Goal: Information Seeking & Learning: Check status

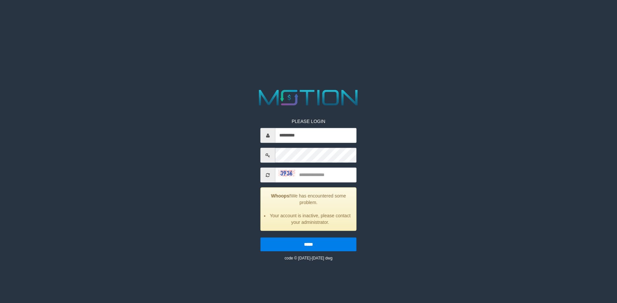
type input "*********"
click at [336, 175] on input "text" at bounding box center [315, 175] width 81 height 15
type input "****"
click at [260, 238] on input "*****" at bounding box center [308, 245] width 96 height 14
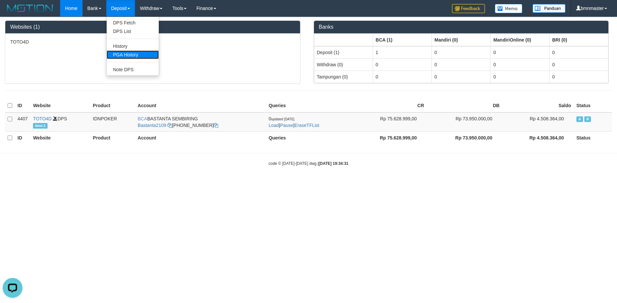
click at [128, 53] on link "PGA History" at bounding box center [133, 54] width 52 height 9
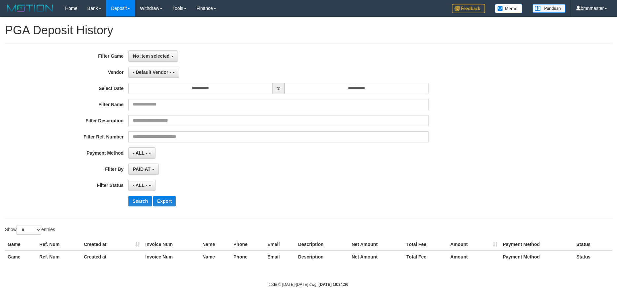
select select
select select "**"
click at [149, 54] on span "No item selected" at bounding box center [151, 55] width 37 height 5
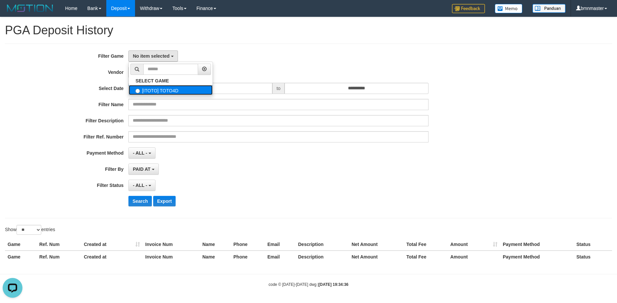
click at [151, 91] on label "[ITOTO] TOTO4D" at bounding box center [171, 90] width 84 height 10
select select "****"
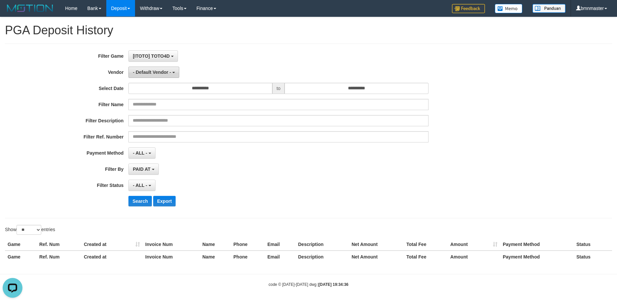
click at [157, 69] on button "- Default Vendor -" at bounding box center [153, 72] width 51 height 11
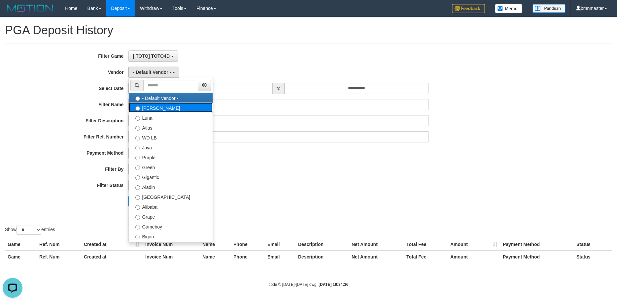
click at [145, 106] on label "Lucy" at bounding box center [171, 108] width 84 height 10
select select "**********"
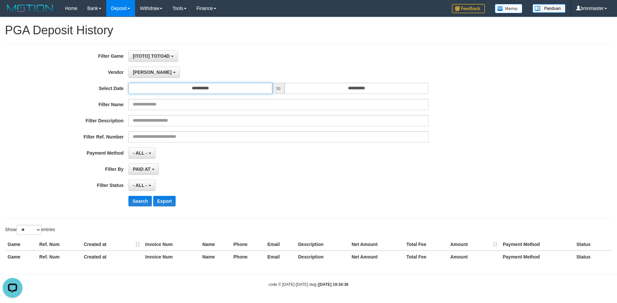
click at [182, 86] on input "**********" at bounding box center [200, 88] width 144 height 11
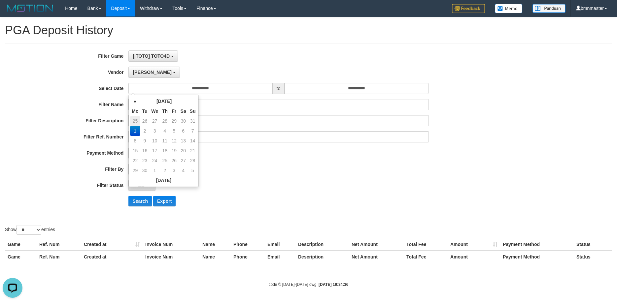
click at [134, 119] on td "25" at bounding box center [135, 121] width 10 height 10
type input "**********"
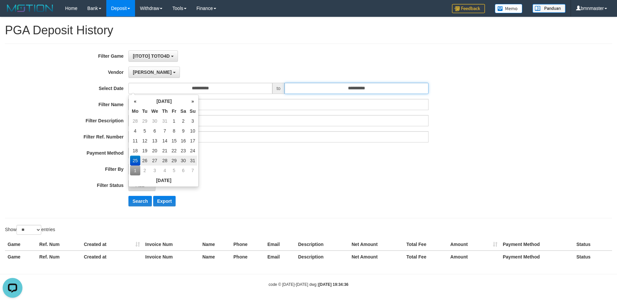
drag, startPoint x: 365, startPoint y: 86, endPoint x: 373, endPoint y: 95, distance: 11.7
click at [365, 86] on input "**********" at bounding box center [356, 88] width 144 height 11
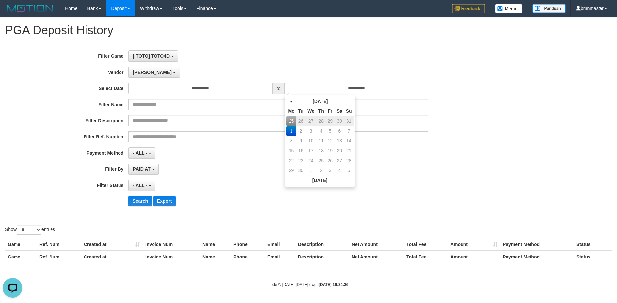
click at [347, 121] on td "31" at bounding box center [348, 121] width 9 height 10
type input "**********"
click at [140, 184] on span "- ALL -" at bounding box center [140, 185] width 15 height 5
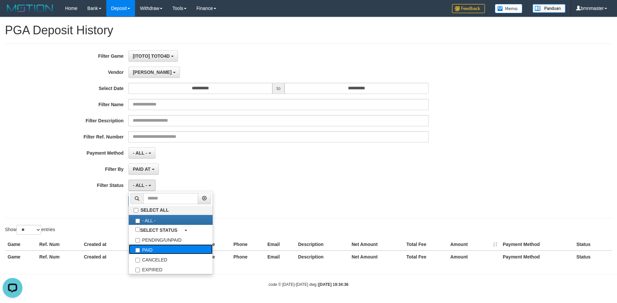
click at [144, 250] on label "PAID" at bounding box center [171, 250] width 84 height 10
select select "*"
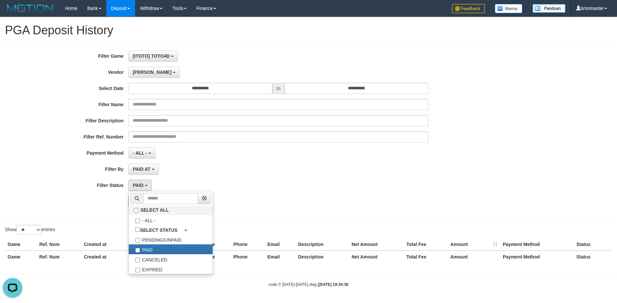
scroll to position [19, 0]
click at [250, 170] on div "PAID AT PAID AT CREATED AT" at bounding box center [278, 169] width 300 height 11
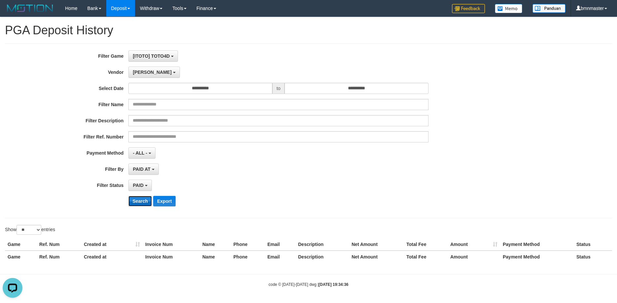
click at [142, 202] on button "Search" at bounding box center [139, 201] width 23 height 11
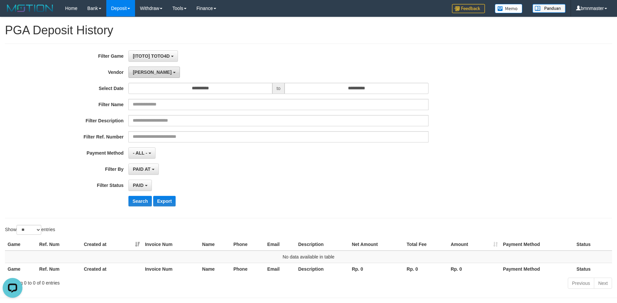
click at [137, 73] on span "Lucy" at bounding box center [152, 72] width 39 height 5
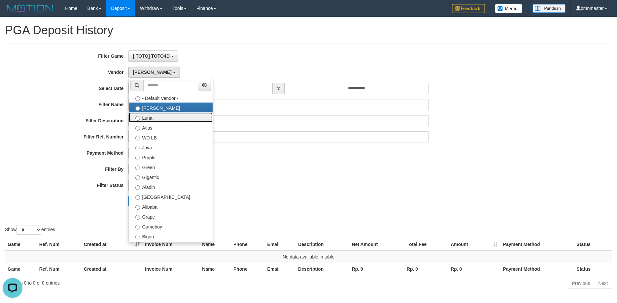
click at [143, 119] on label "Luna" at bounding box center [171, 118] width 84 height 10
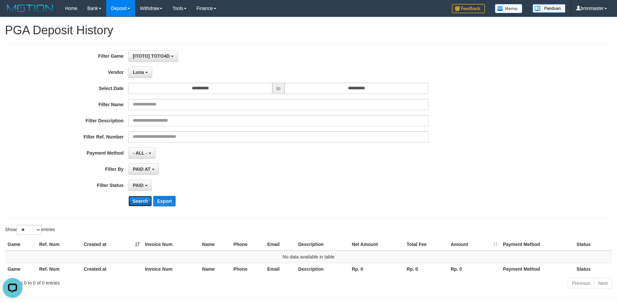
click at [138, 199] on button "Search" at bounding box center [139, 201] width 23 height 11
click at [138, 200] on button "Search" at bounding box center [139, 201] width 23 height 11
click at [148, 69] on button "Luna" at bounding box center [139, 72] width 23 height 11
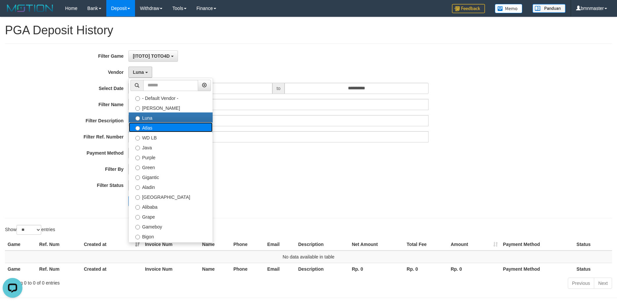
click at [146, 131] on label "Atlas" at bounding box center [171, 127] width 84 height 10
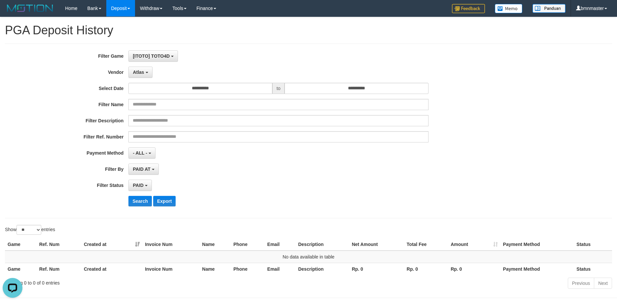
click at [141, 195] on div "**********" at bounding box center [257, 130] width 514 height 161
drag, startPoint x: 141, startPoint y: 198, endPoint x: 128, endPoint y: 186, distance: 17.3
click at [141, 198] on button "Search" at bounding box center [139, 201] width 23 height 11
click at [139, 69] on button "Atlas" at bounding box center [140, 72] width 24 height 11
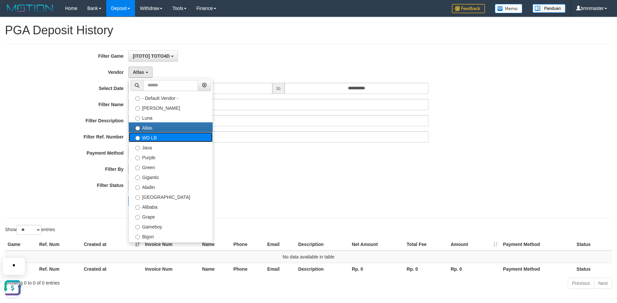
click at [149, 139] on label "WD LB" at bounding box center [171, 137] width 84 height 10
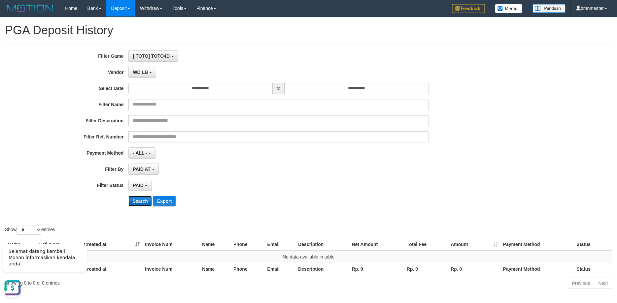
click at [138, 201] on button "Search" at bounding box center [139, 201] width 23 height 11
click at [140, 72] on span "WD LB" at bounding box center [140, 72] width 15 height 5
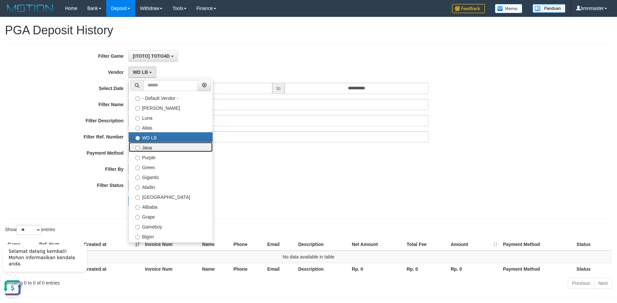
drag, startPoint x: 152, startPoint y: 145, endPoint x: 149, endPoint y: 184, distance: 39.4
click at [151, 145] on label "Java" at bounding box center [171, 147] width 84 height 10
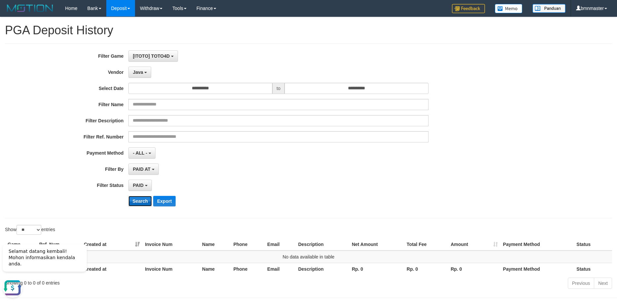
click at [140, 201] on button "Search" at bounding box center [139, 201] width 23 height 11
click at [139, 65] on div "**********" at bounding box center [257, 130] width 514 height 161
click at [138, 73] on span "Java" at bounding box center [138, 72] width 10 height 5
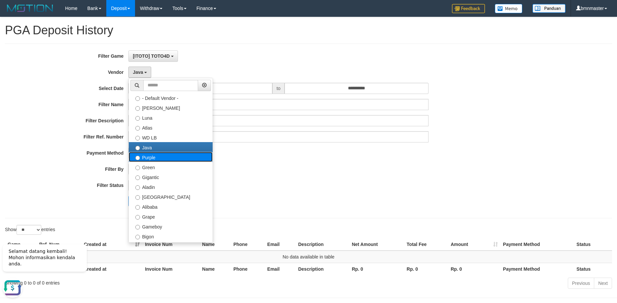
click at [141, 157] on label "Purple" at bounding box center [171, 157] width 84 height 10
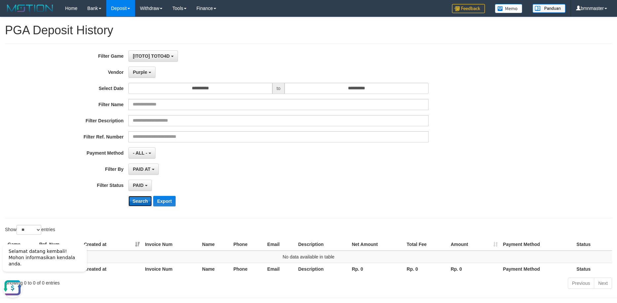
click at [139, 202] on button "Search" at bounding box center [139, 201] width 23 height 11
drag, startPoint x: 136, startPoint y: 69, endPoint x: 144, endPoint y: 86, distance: 18.6
click at [136, 70] on button "Purple" at bounding box center [141, 72] width 27 height 11
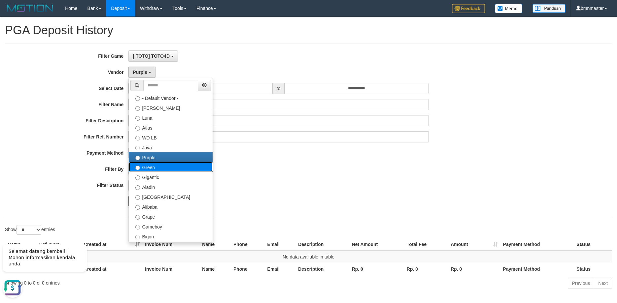
click at [148, 166] on label "Green" at bounding box center [171, 167] width 84 height 10
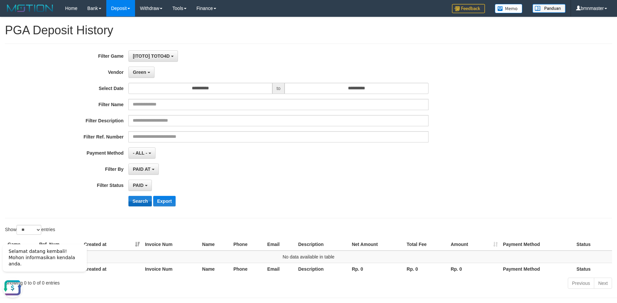
click at [131, 196] on div "**********" at bounding box center [257, 130] width 514 height 161
click at [132, 198] on button "Search" at bounding box center [139, 201] width 23 height 11
click at [144, 78] on div "**********" at bounding box center [257, 130] width 514 height 161
click at [144, 72] on span "Green" at bounding box center [139, 72] width 13 height 5
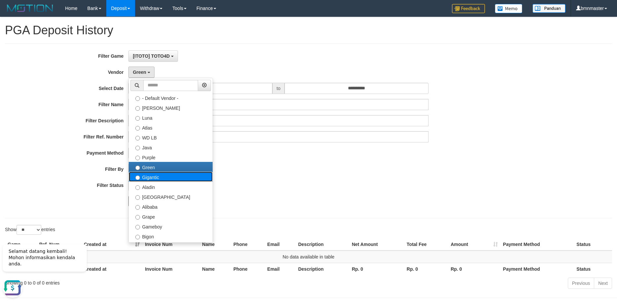
click at [148, 176] on label "Gigantic" at bounding box center [171, 177] width 84 height 10
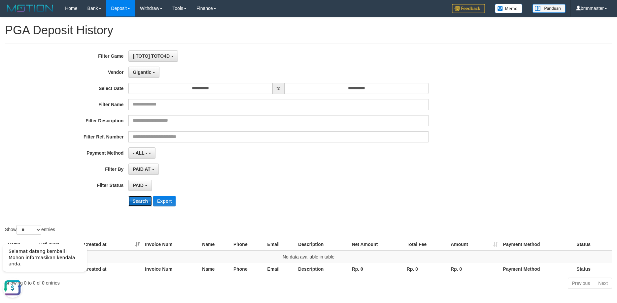
click at [140, 200] on button "Search" at bounding box center [139, 201] width 23 height 11
drag, startPoint x: 139, startPoint y: 69, endPoint x: 152, endPoint y: 105, distance: 38.5
click at [139, 70] on button "Gigantic" at bounding box center [143, 72] width 31 height 11
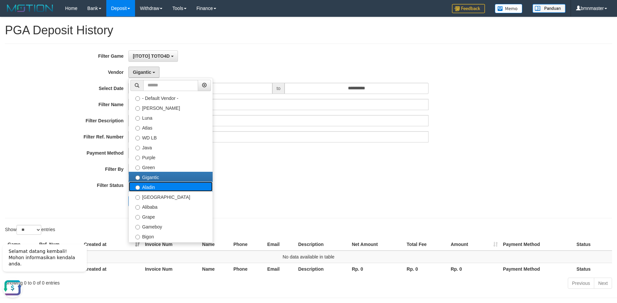
click at [144, 184] on label "Aladin" at bounding box center [171, 187] width 84 height 10
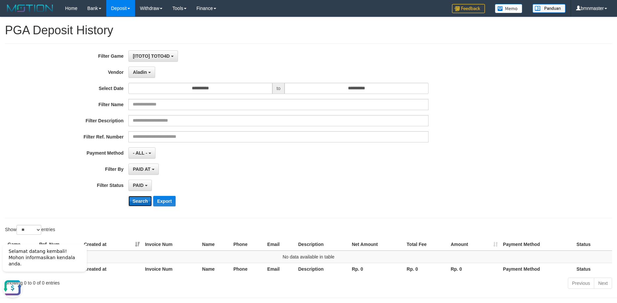
click at [135, 201] on button "Search" at bounding box center [139, 201] width 23 height 11
click at [141, 77] on button "Aladin" at bounding box center [141, 72] width 27 height 11
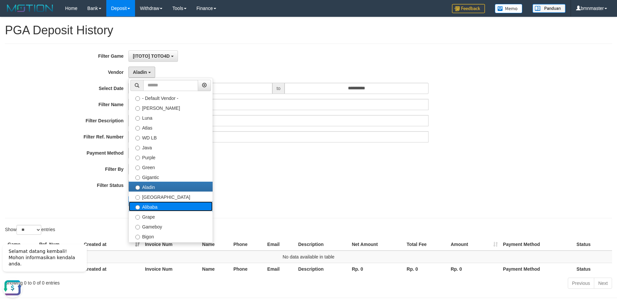
click at [151, 202] on label "Alibaba" at bounding box center [171, 207] width 84 height 10
select select "**********"
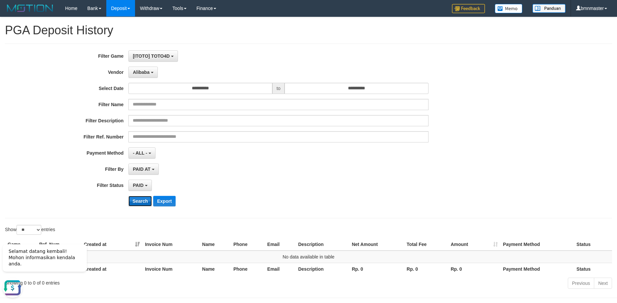
click at [138, 201] on button "Search" at bounding box center [139, 201] width 23 height 11
click at [145, 73] on span "Alibaba" at bounding box center [141, 72] width 17 height 5
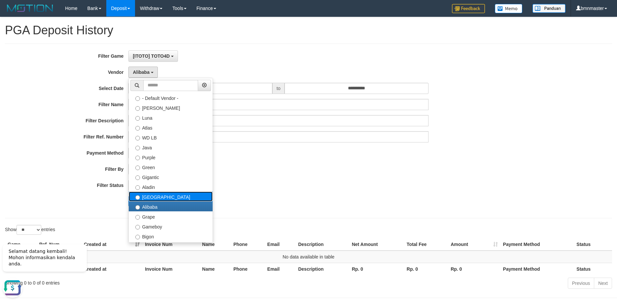
click at [143, 196] on label "Dubai" at bounding box center [171, 197] width 84 height 10
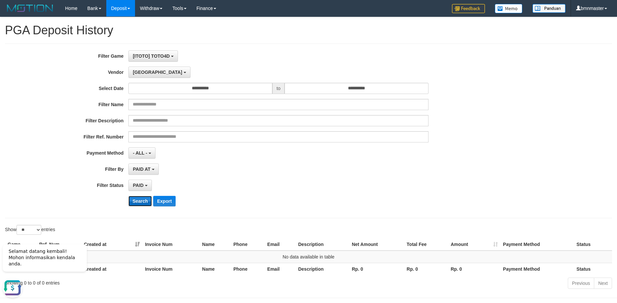
click at [137, 198] on button "Search" at bounding box center [139, 201] width 23 height 11
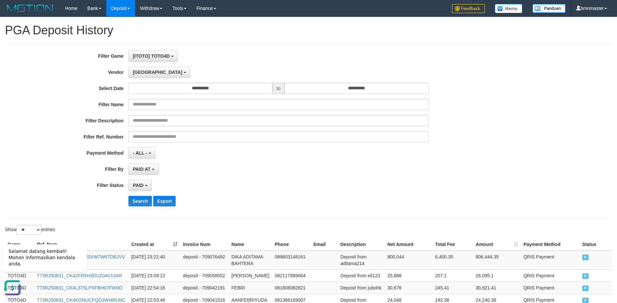
drag, startPoint x: 271, startPoint y: 205, endPoint x: 267, endPoint y: 207, distance: 4.9
click at [267, 207] on div "**********" at bounding box center [257, 130] width 514 height 161
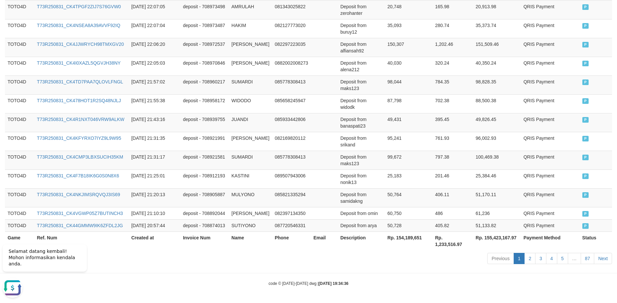
click at [235, 285] on div "code © 2012-2018 dwg | 2025/09/01 19:34:36" at bounding box center [308, 283] width 617 height 7
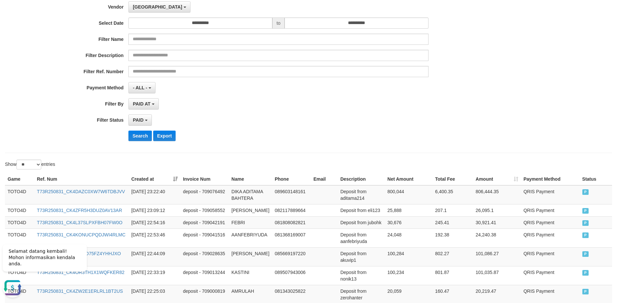
scroll to position [0, 0]
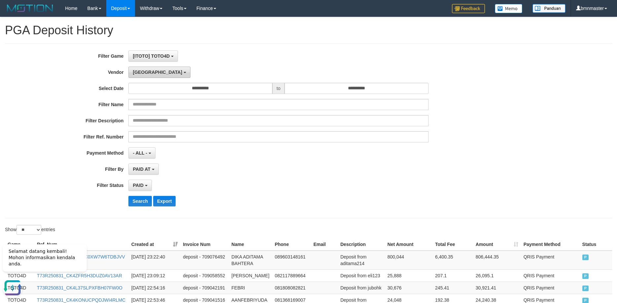
click at [142, 72] on span "Dubai" at bounding box center [157, 72] width 49 height 5
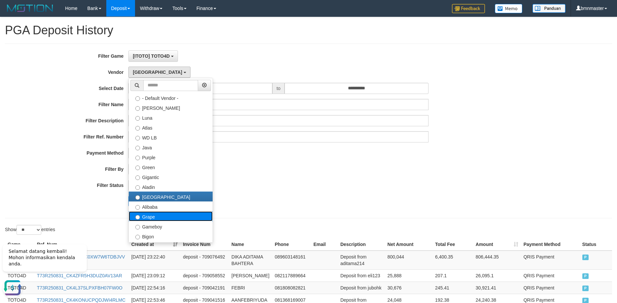
click at [150, 216] on label "Grape" at bounding box center [171, 217] width 84 height 10
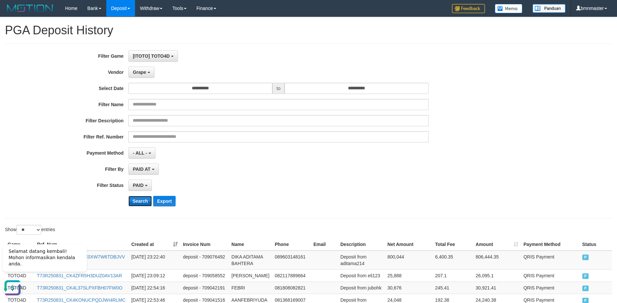
click at [136, 202] on button "Search" at bounding box center [139, 201] width 23 height 11
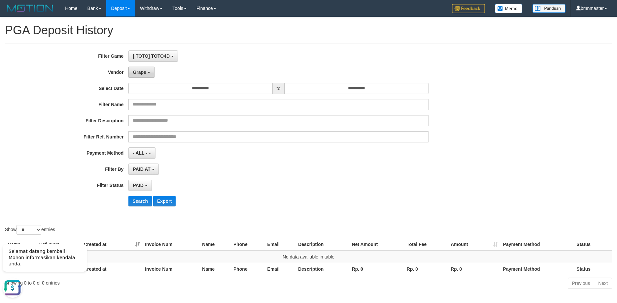
click at [140, 77] on button "Grape" at bounding box center [141, 72] width 26 height 11
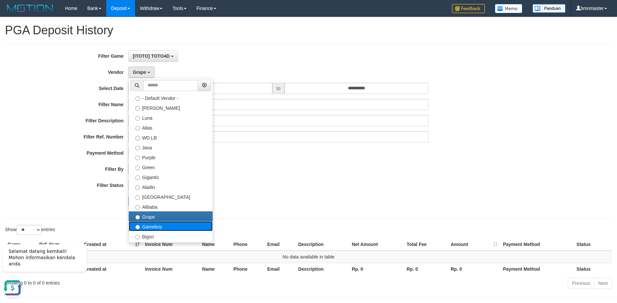
click at [155, 224] on label "Gameboy" at bounding box center [171, 226] width 84 height 10
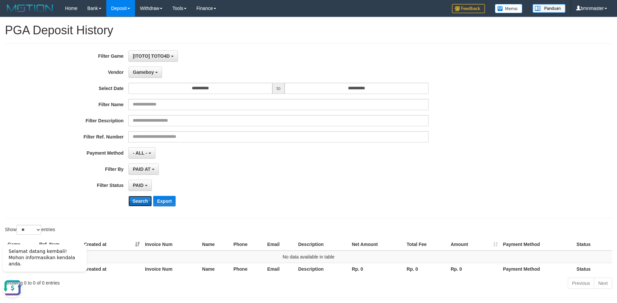
click at [138, 205] on button "Search" at bounding box center [139, 201] width 23 height 11
click at [139, 75] on button "Gameboy" at bounding box center [145, 72] width 34 height 11
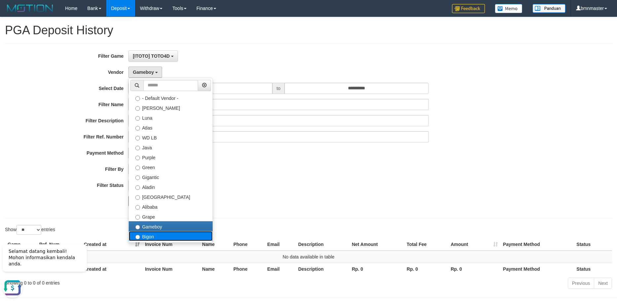
click at [143, 237] on label "Bigon" at bounding box center [171, 236] width 84 height 10
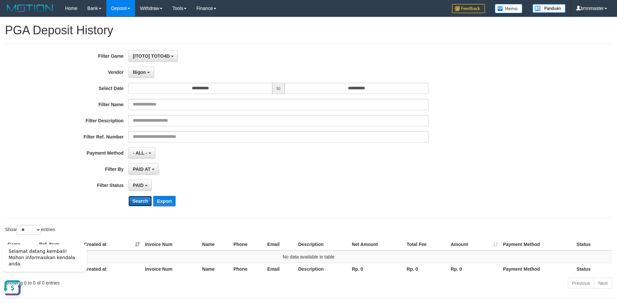
click at [144, 202] on button "Search" at bounding box center [139, 201] width 23 height 11
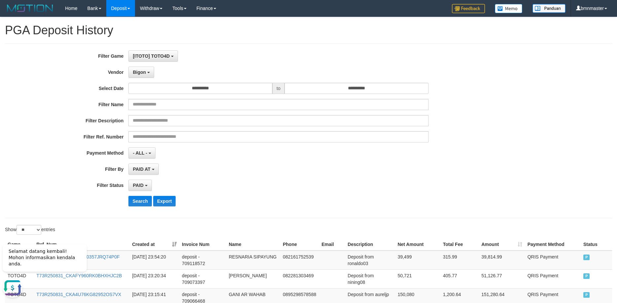
click at [272, 206] on div "Search Export" at bounding box center [320, 201] width 385 height 11
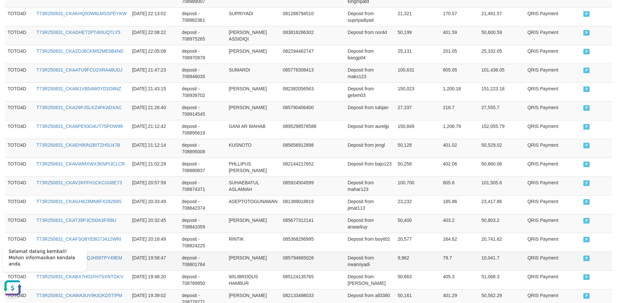
scroll to position [483, 0]
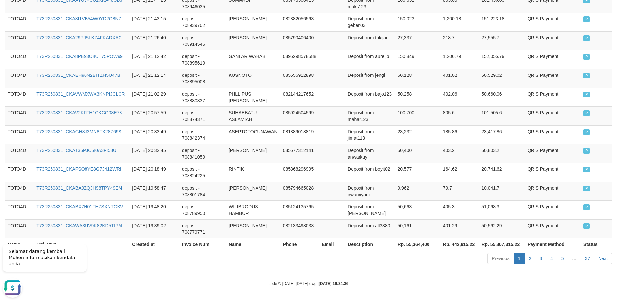
drag, startPoint x: 190, startPoint y: 264, endPoint x: 183, endPoint y: 263, distance: 7.1
click at [187, 265] on div "Showing 1 to 25 of 902 entries Previous 1 2 3 4 5 … 37 Next" at bounding box center [308, 259] width 617 height 14
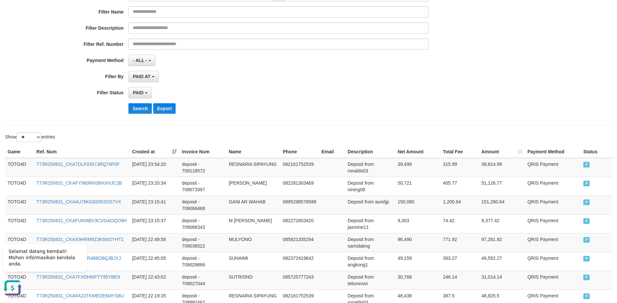
scroll to position [0, 0]
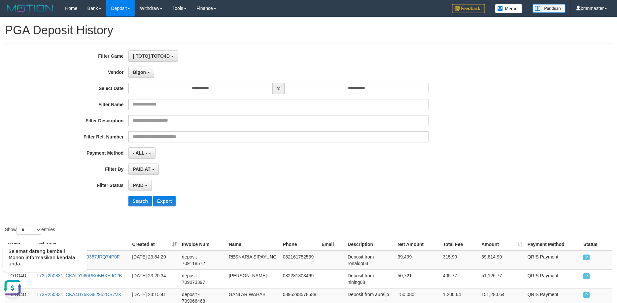
click at [143, 78] on div "**********" at bounding box center [257, 130] width 514 height 161
click at [143, 74] on span "Bigon" at bounding box center [139, 72] width 13 height 5
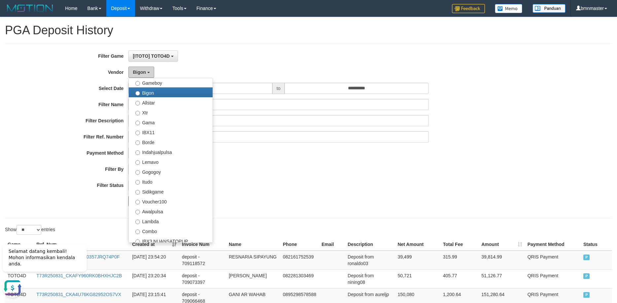
scroll to position [158, 0]
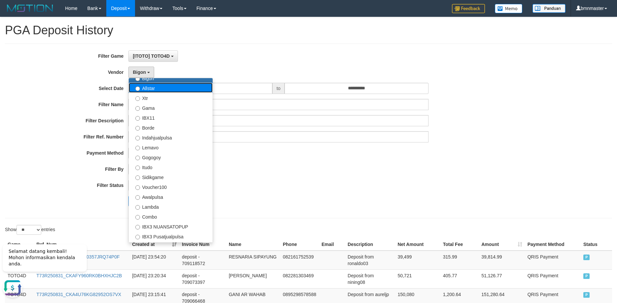
click at [153, 87] on label "Allstar" at bounding box center [171, 88] width 84 height 10
select select "**********"
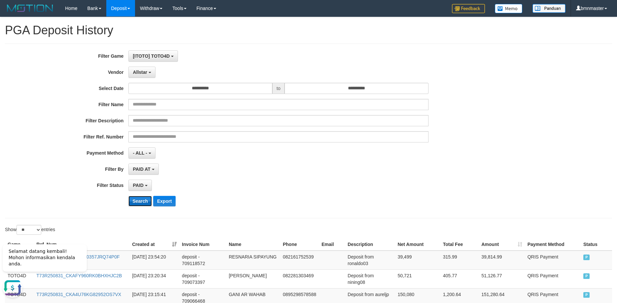
click at [143, 198] on button "Search" at bounding box center [139, 201] width 23 height 11
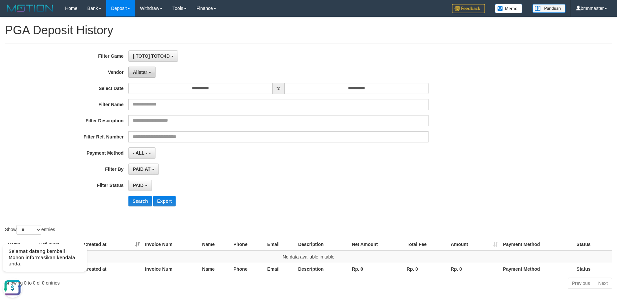
click at [147, 72] on button "Allstar" at bounding box center [141, 72] width 27 height 11
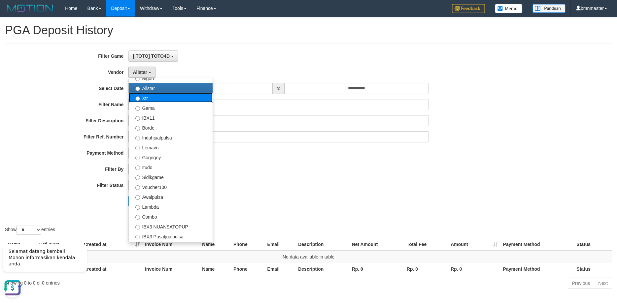
click at [147, 99] on label "Xtr" at bounding box center [171, 98] width 84 height 10
select select "**********"
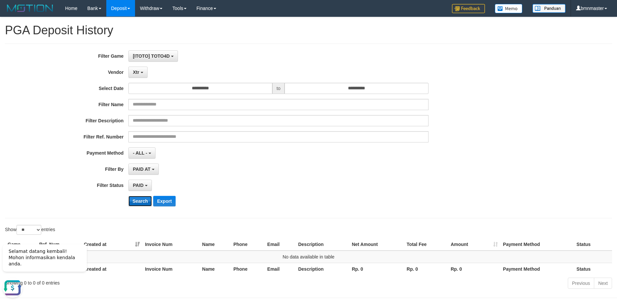
click at [134, 201] on button "Search" at bounding box center [139, 201] width 23 height 11
click at [141, 69] on button "Xtr" at bounding box center [137, 72] width 19 height 11
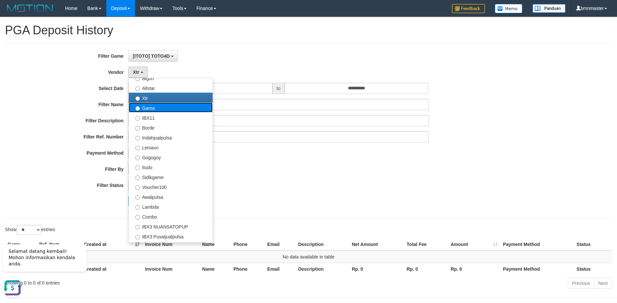
click at [150, 106] on label "Gama" at bounding box center [171, 108] width 84 height 10
select select "**********"
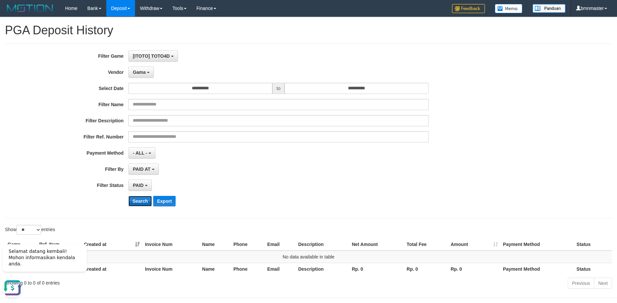
click at [142, 203] on button "Search" at bounding box center [139, 201] width 23 height 11
click at [141, 76] on button "Gama" at bounding box center [140, 72] width 25 height 11
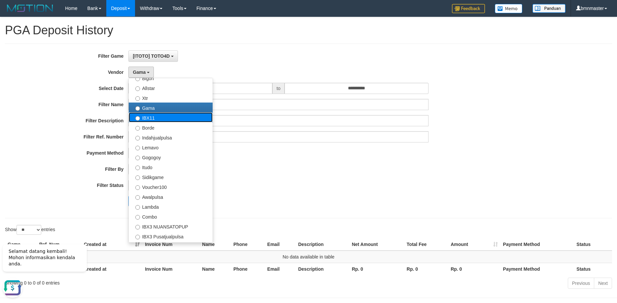
click at [148, 117] on label "IBX11" at bounding box center [171, 118] width 84 height 10
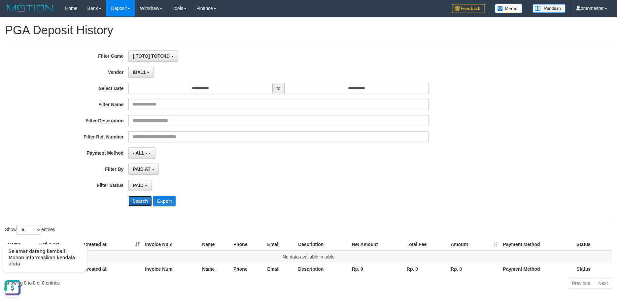
click at [136, 200] on button "Search" at bounding box center [139, 201] width 23 height 11
click at [146, 71] on button "IBX11" at bounding box center [140, 72] width 25 height 11
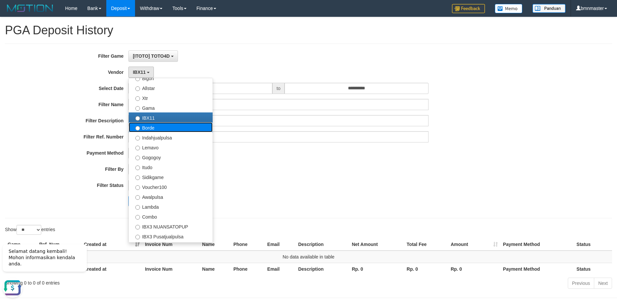
click at [148, 130] on label "Borde" at bounding box center [171, 127] width 84 height 10
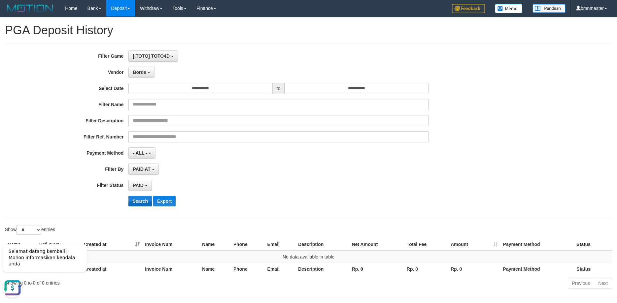
drag, startPoint x: 136, startPoint y: 194, endPoint x: 137, endPoint y: 200, distance: 5.6
click at [136, 195] on div "**********" at bounding box center [257, 130] width 514 height 161
drag, startPoint x: 137, startPoint y: 200, endPoint x: 116, endPoint y: 196, distance: 21.2
click at [137, 200] on button "Search" at bounding box center [139, 201] width 23 height 11
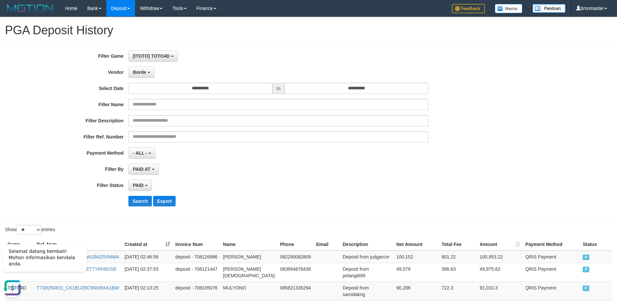
click at [249, 184] on div "PAID SELECT ALL - ALL - SELECT STATUS PENDING/UNPAID PAID CANCELED EXPIRED" at bounding box center [278, 185] width 300 height 11
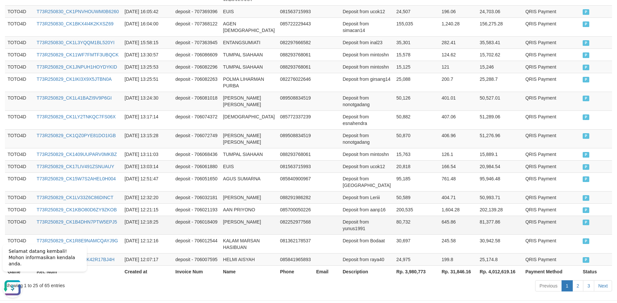
scroll to position [443, 0]
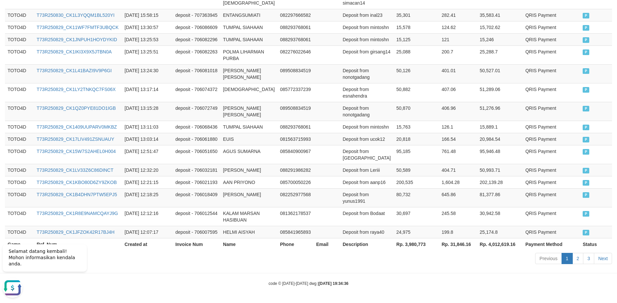
click at [187, 258] on div "Showing 1 to 25 of 65 entries" at bounding box center [128, 256] width 247 height 9
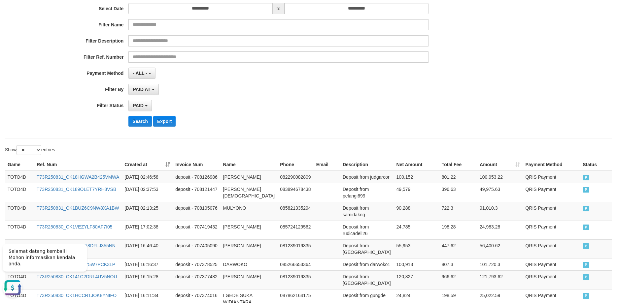
scroll to position [0, 0]
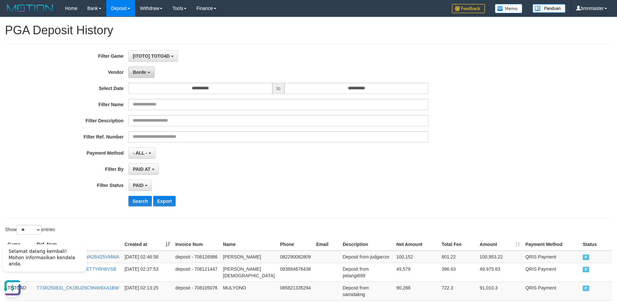
click at [144, 77] on button "Borde" at bounding box center [141, 72] width 26 height 11
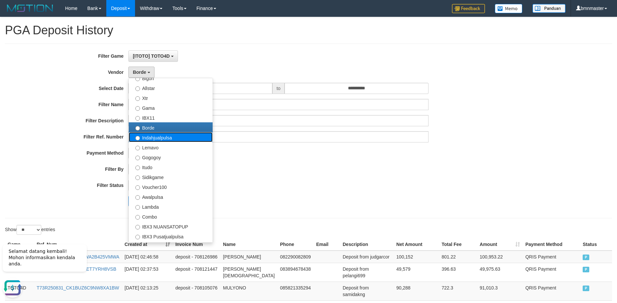
click at [150, 140] on label "Indahjualpulsa" at bounding box center [171, 137] width 84 height 10
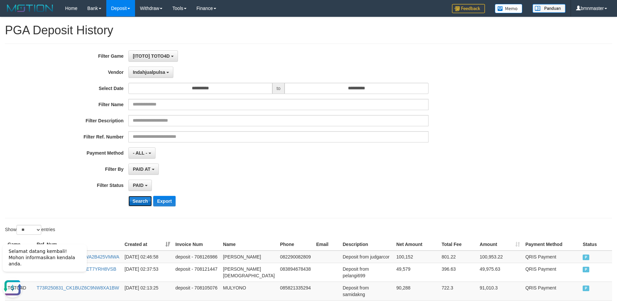
click at [138, 204] on button "Search" at bounding box center [139, 201] width 23 height 11
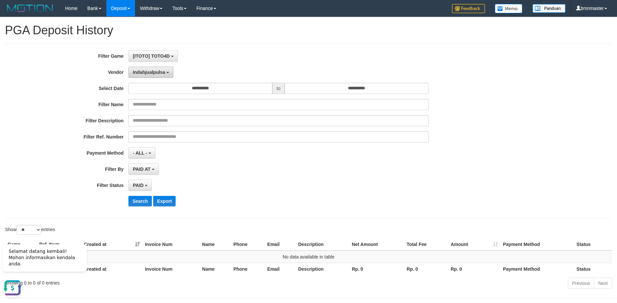
click at [162, 74] on span "Indahjualpulsa" at bounding box center [149, 72] width 32 height 5
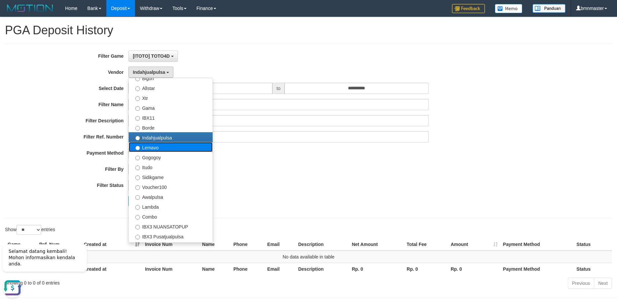
click at [156, 146] on label "Lemavo" at bounding box center [171, 147] width 84 height 10
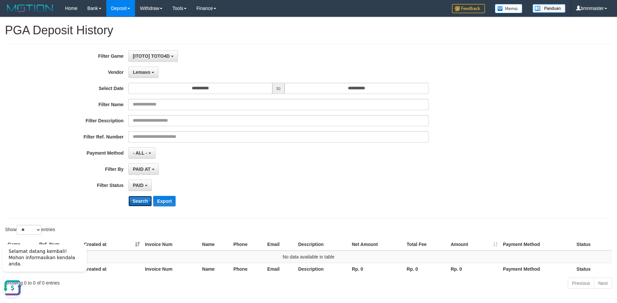
click at [133, 202] on button "Search" at bounding box center [139, 201] width 23 height 11
drag, startPoint x: 143, startPoint y: 74, endPoint x: 155, endPoint y: 104, distance: 33.0
click at [143, 74] on span "Lemavo" at bounding box center [141, 72] width 17 height 5
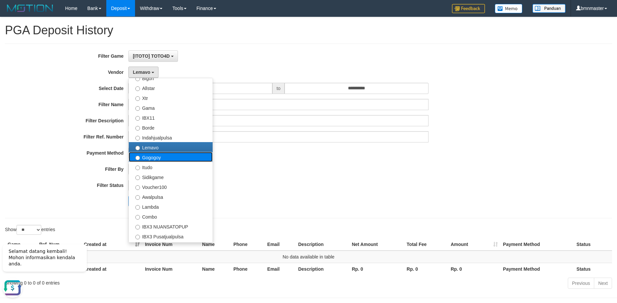
click at [147, 158] on label "Gogogoy" at bounding box center [171, 157] width 84 height 10
select select "**********"
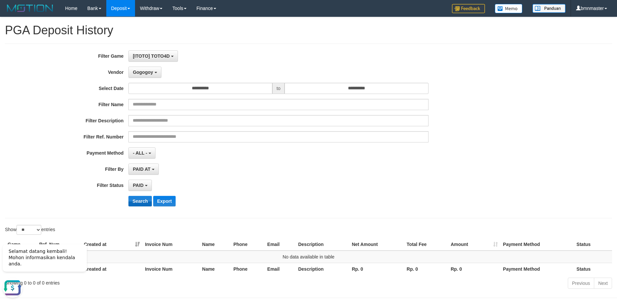
click at [138, 195] on div "**********" at bounding box center [257, 130] width 514 height 161
drag, startPoint x: 138, startPoint y: 200, endPoint x: 134, endPoint y: 199, distance: 3.3
click at [138, 200] on button "Search" at bounding box center [139, 201] width 23 height 11
click at [133, 73] on span "Gogogoy" at bounding box center [143, 72] width 20 height 5
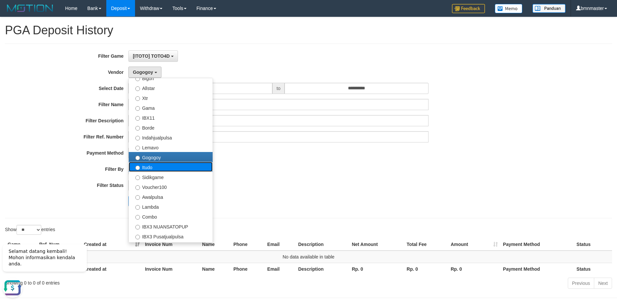
click at [150, 171] on label "Itudo" at bounding box center [171, 167] width 84 height 10
select select "**********"
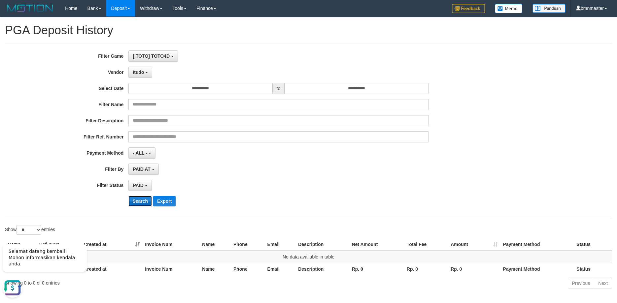
click at [138, 202] on button "Search" at bounding box center [139, 201] width 23 height 11
click at [137, 72] on span "Itudo" at bounding box center [138, 72] width 11 height 5
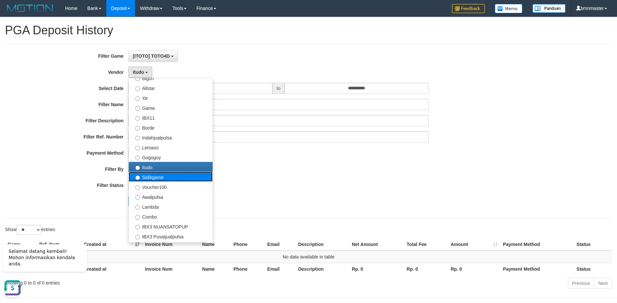
click at [154, 180] on label "Sidikgame" at bounding box center [171, 177] width 84 height 10
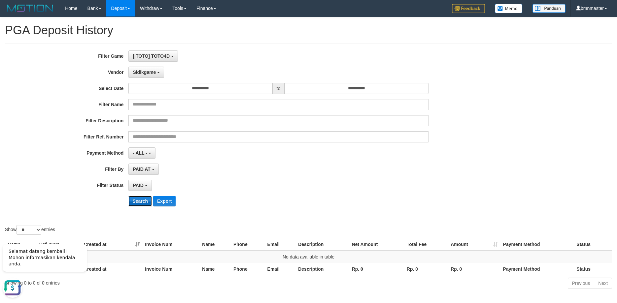
click at [143, 204] on button "Search" at bounding box center [139, 201] width 23 height 11
click at [149, 76] on button "Sidikgame" at bounding box center [146, 72] width 36 height 11
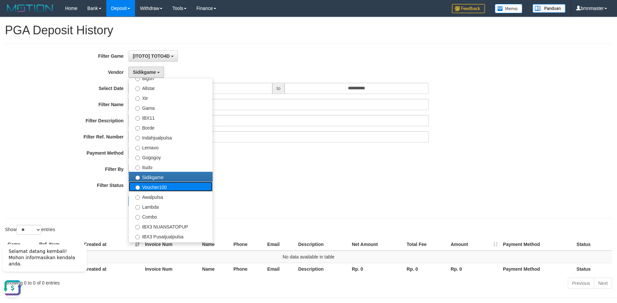
click at [147, 184] on label "Voucher100" at bounding box center [171, 187] width 84 height 10
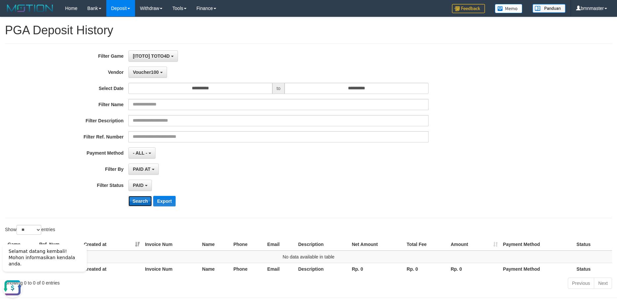
click at [142, 200] on button "Search" at bounding box center [139, 201] width 23 height 11
drag, startPoint x: 141, startPoint y: 69, endPoint x: 149, endPoint y: 78, distance: 12.6
click at [142, 72] on button "Voucher100" at bounding box center [147, 72] width 38 height 11
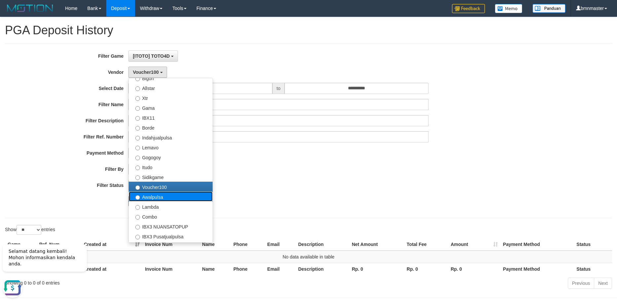
click at [148, 193] on label "Awalpulsa" at bounding box center [171, 197] width 84 height 10
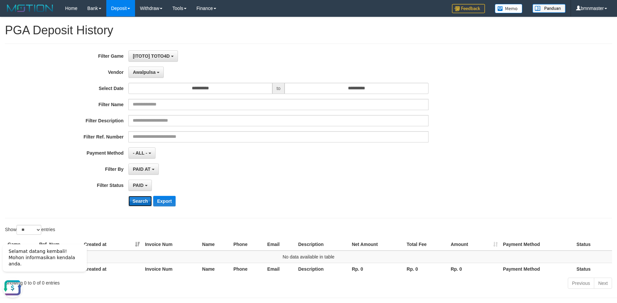
click at [137, 205] on button "Search" at bounding box center [139, 201] width 23 height 11
click at [136, 72] on span "Awalpulsa" at bounding box center [144, 72] width 23 height 5
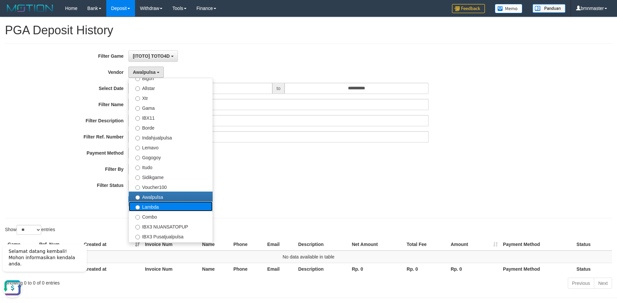
click at [152, 204] on label "Lambda" at bounding box center [171, 207] width 84 height 10
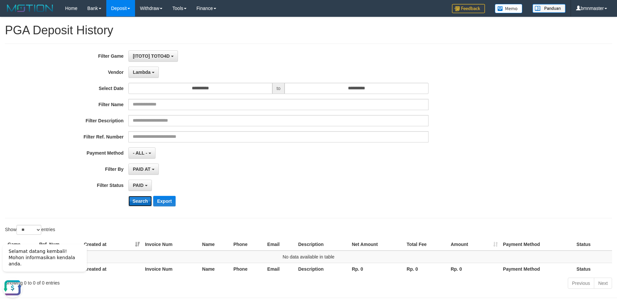
click at [138, 203] on button "Search" at bounding box center [139, 201] width 23 height 11
click at [141, 71] on span "Lambda" at bounding box center [142, 72] width 18 height 5
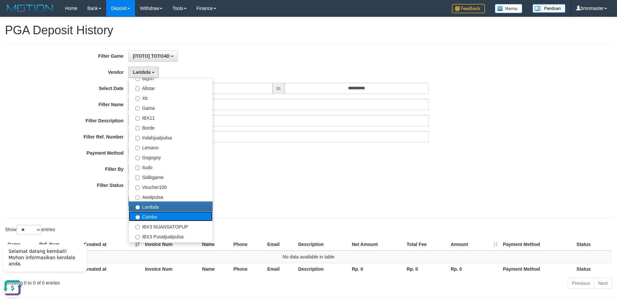
click at [144, 215] on label "Combo" at bounding box center [171, 217] width 84 height 10
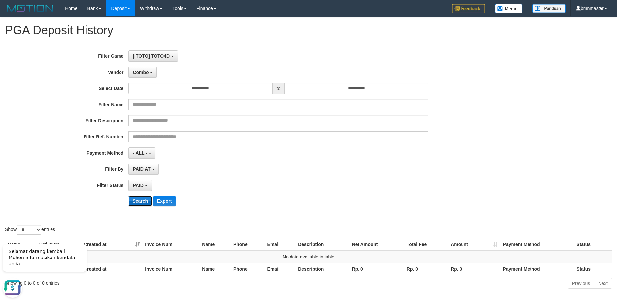
click at [141, 199] on button "Search" at bounding box center [139, 201] width 23 height 11
click at [147, 73] on span "Combo" at bounding box center [141, 72] width 16 height 5
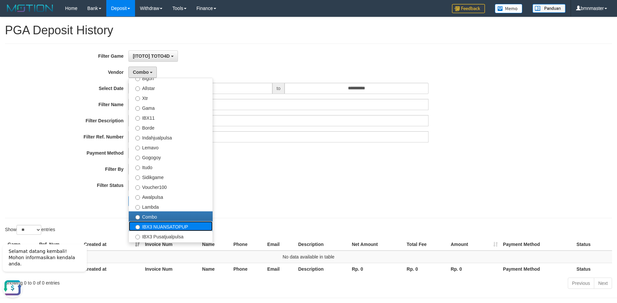
click at [153, 229] on label "IBX3 NUANSATOPUP" at bounding box center [171, 226] width 84 height 10
select select "**********"
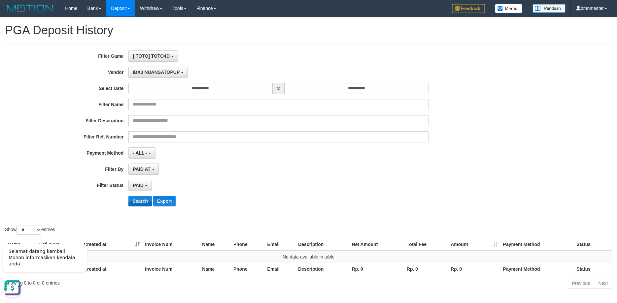
click at [139, 208] on div "**********" at bounding box center [257, 130] width 514 height 161
click at [139, 202] on button "Search" at bounding box center [139, 201] width 23 height 11
click at [153, 64] on div "**********" at bounding box center [257, 130] width 514 height 161
click at [151, 69] on button "IBX3 NUANSATOPUP" at bounding box center [157, 72] width 59 height 11
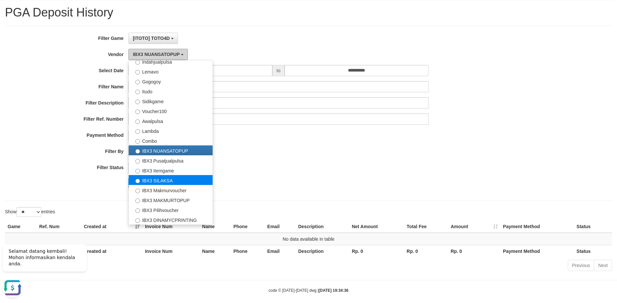
scroll to position [25, 0]
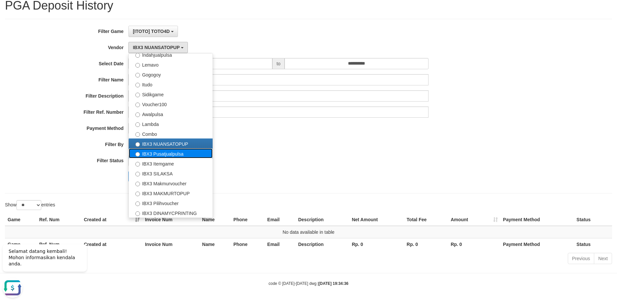
click at [160, 154] on label "IBX3 Pusatjualpulsa" at bounding box center [171, 153] width 84 height 10
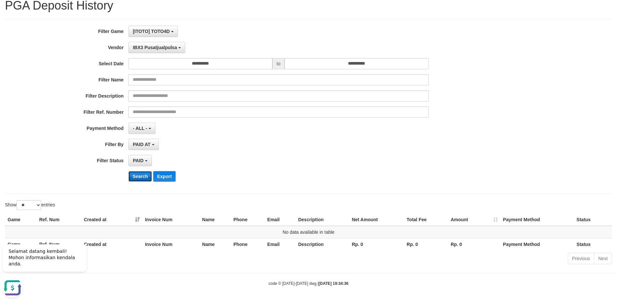
click at [143, 175] on button "Search" at bounding box center [139, 176] width 23 height 11
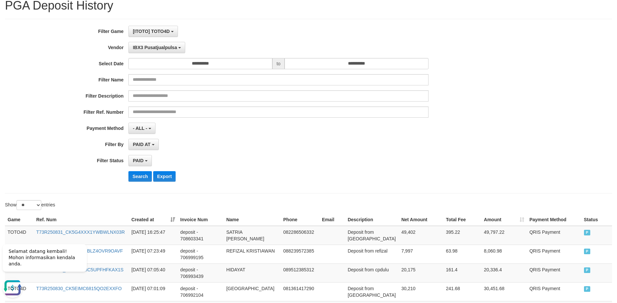
click at [281, 209] on div "Show ** ** ** *** entries" at bounding box center [154, 206] width 299 height 12
click at [275, 184] on div "**********" at bounding box center [257, 106] width 514 height 161
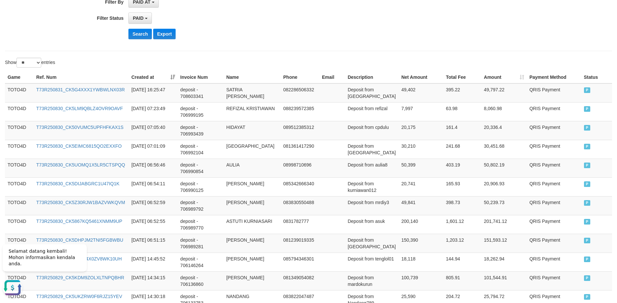
scroll to position [443, 0]
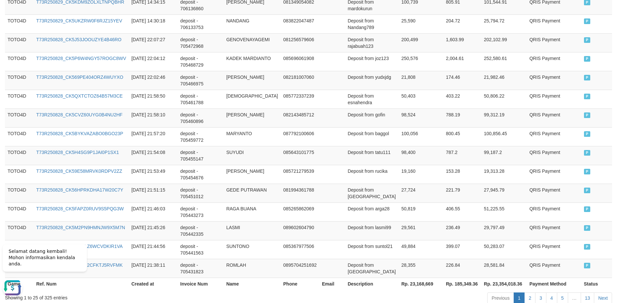
click at [214, 278] on th "Invoice Num" at bounding box center [201, 284] width 46 height 12
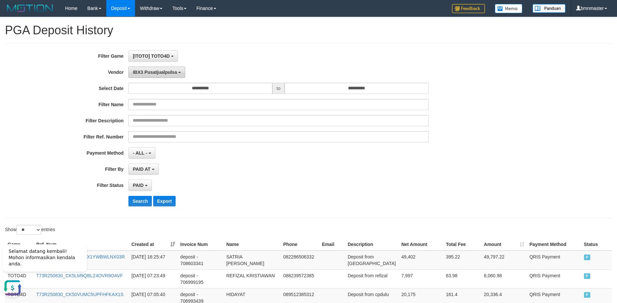
click at [153, 73] on span "IBX3 Pusatjualpulsa" at bounding box center [155, 72] width 44 height 5
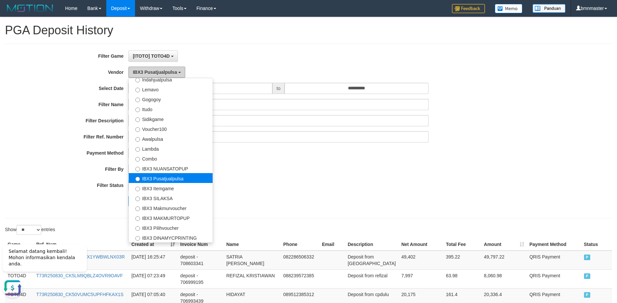
scroll to position [216, 0]
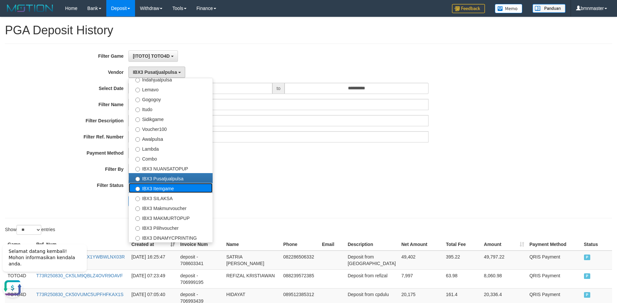
click at [164, 189] on label "IBX3 Itemgame" at bounding box center [171, 188] width 84 height 10
select select "**********"
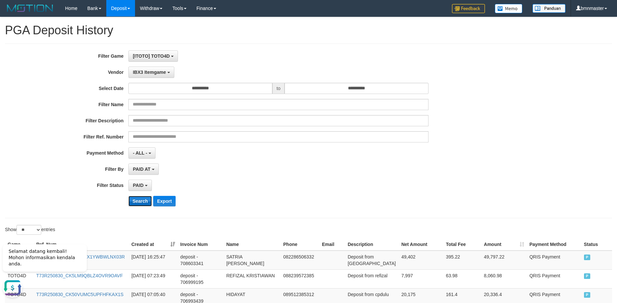
click at [146, 199] on button "Search" at bounding box center [139, 201] width 23 height 11
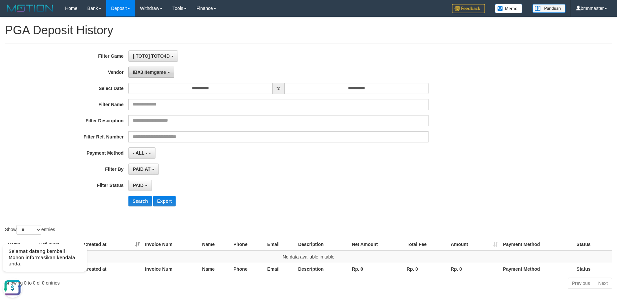
click at [150, 68] on button "IBX3 Itemgame" at bounding box center [151, 72] width 46 height 11
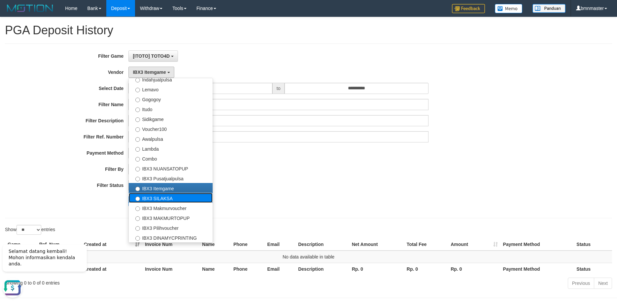
click at [153, 196] on label "IBX3 SILAKSA" at bounding box center [171, 198] width 84 height 10
select select "**********"
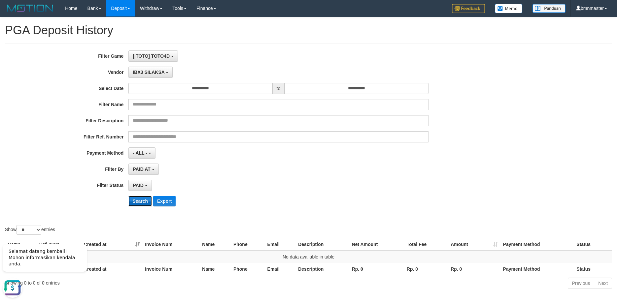
click at [141, 203] on button "Search" at bounding box center [139, 201] width 23 height 11
click at [146, 72] on span "IBX3 SILAKSA" at bounding box center [149, 72] width 32 height 5
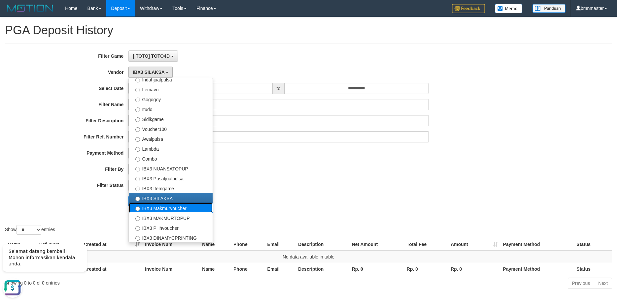
click at [156, 208] on label "IBX3 Makmurvoucher" at bounding box center [171, 208] width 84 height 10
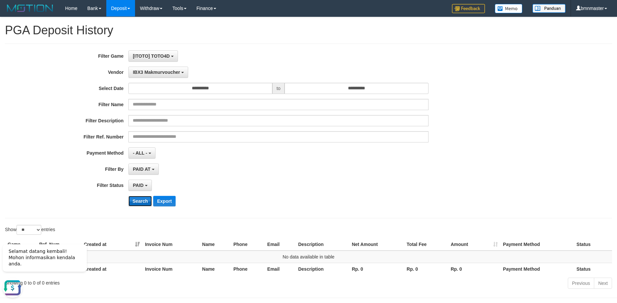
click at [142, 204] on button "Search" at bounding box center [139, 201] width 23 height 11
click at [141, 75] on button "IBX3 Makmurvoucher" at bounding box center [158, 72] width 60 height 11
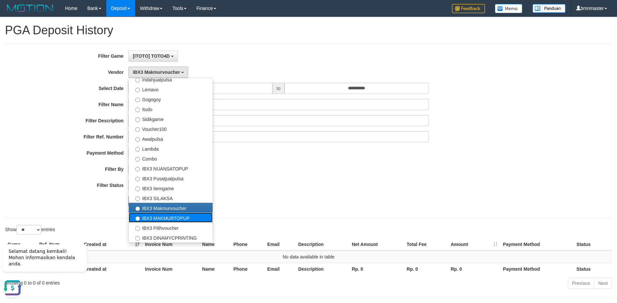
click at [149, 218] on label "IBX3 MAKMURTOPUP" at bounding box center [171, 218] width 84 height 10
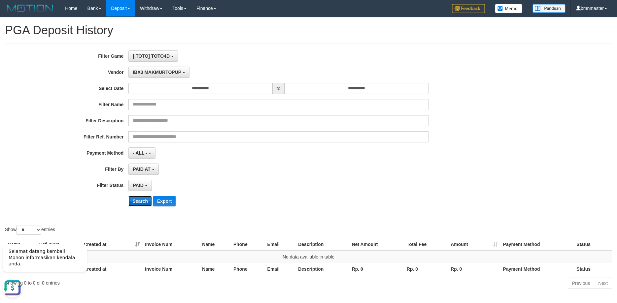
click at [138, 198] on button "Search" at bounding box center [139, 201] width 23 height 11
click at [150, 74] on span "IBX3 MAKMURTOPUP" at bounding box center [157, 72] width 49 height 5
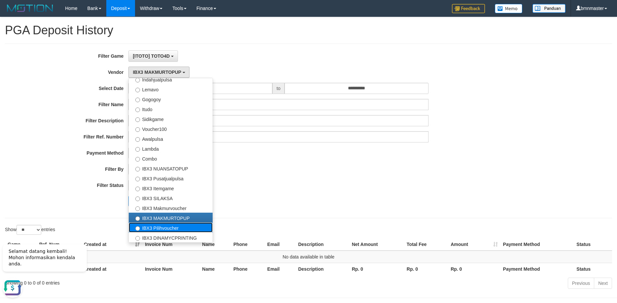
click at [162, 227] on label "IBX3 Pilihvoucher" at bounding box center [171, 228] width 84 height 10
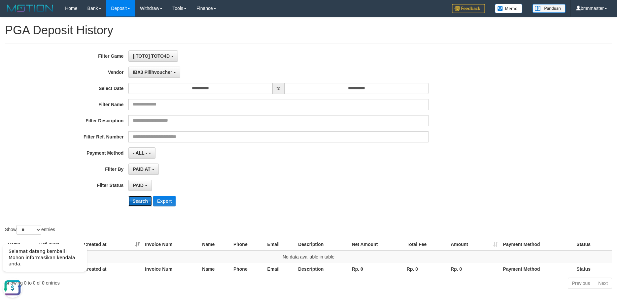
click at [140, 201] on button "Search" at bounding box center [139, 201] width 23 height 11
click at [151, 75] on span "IBX3 Pilihvoucher" at bounding box center [152, 72] width 39 height 5
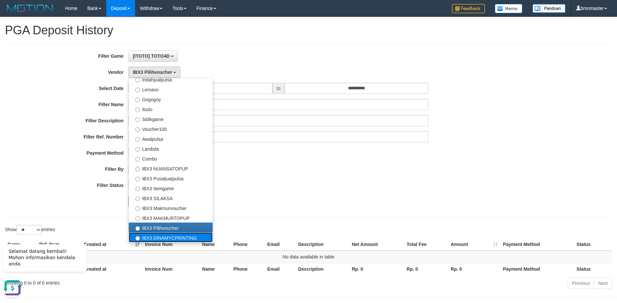
click at [157, 238] on label "IBX3 DINAMYCPRINTING" at bounding box center [171, 238] width 84 height 10
select select "**********"
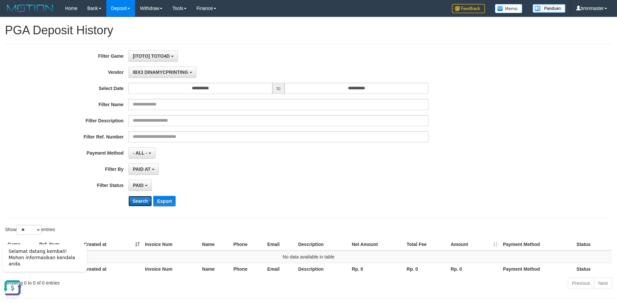
click at [141, 203] on button "Search" at bounding box center [139, 201] width 23 height 11
click at [159, 74] on span "IBX3 DINAMYCPRINTING" at bounding box center [160, 72] width 55 height 5
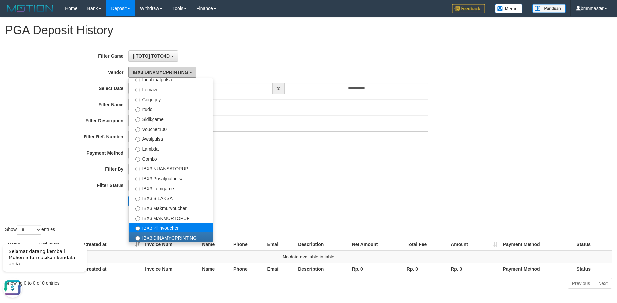
scroll to position [25, 0]
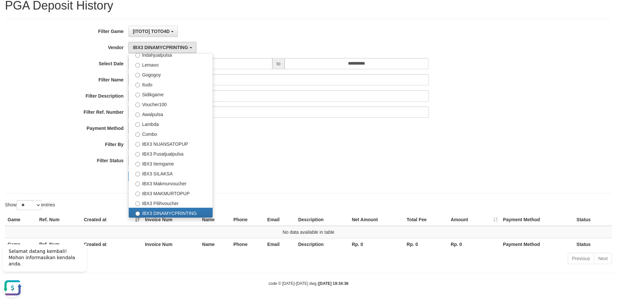
click at [290, 167] on div "**********" at bounding box center [257, 106] width 514 height 161
